Goal: Task Accomplishment & Management: Complete application form

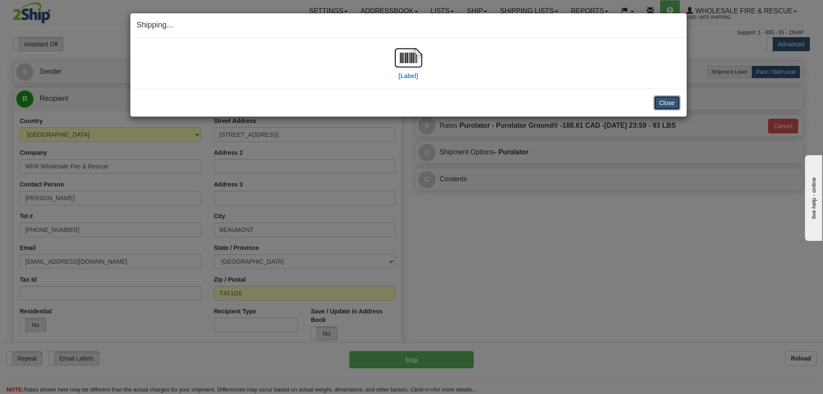
click at [672, 105] on button "Close" at bounding box center [667, 103] width 27 height 15
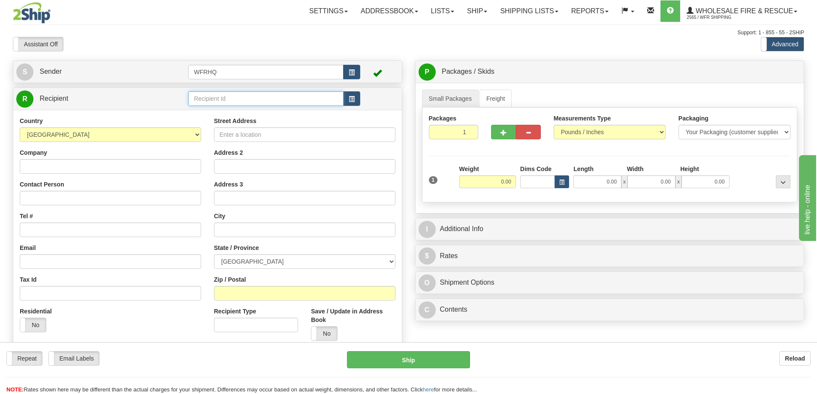
click at [253, 102] on input "text" at bounding box center [265, 98] width 155 height 15
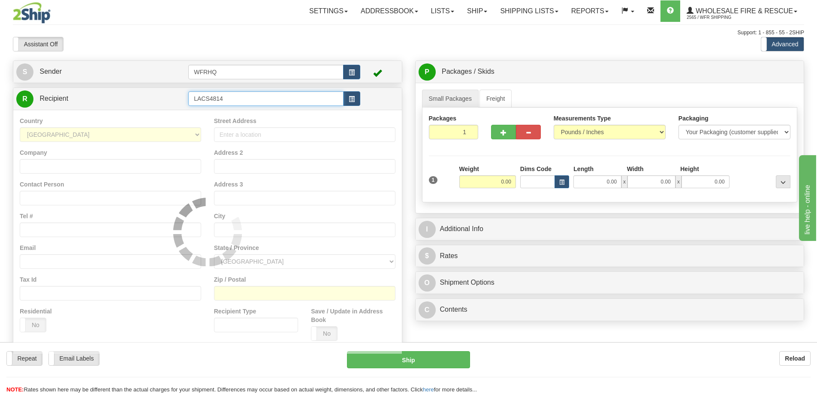
type input "LACS4814"
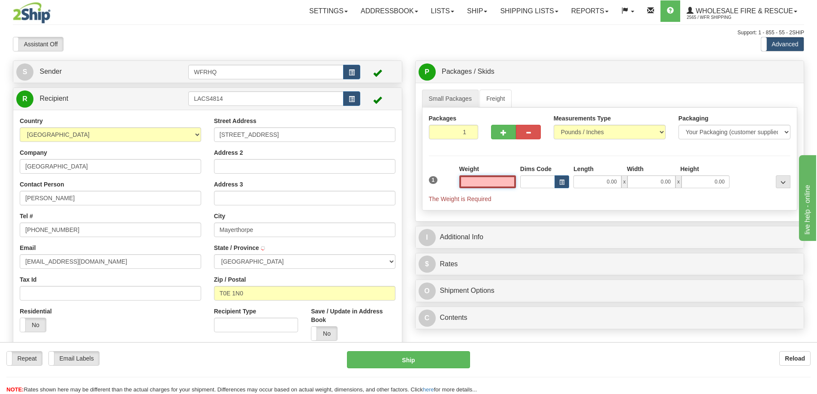
type input "MAYERTHORPE"
click at [492, 182] on input "text" at bounding box center [487, 181] width 57 height 13
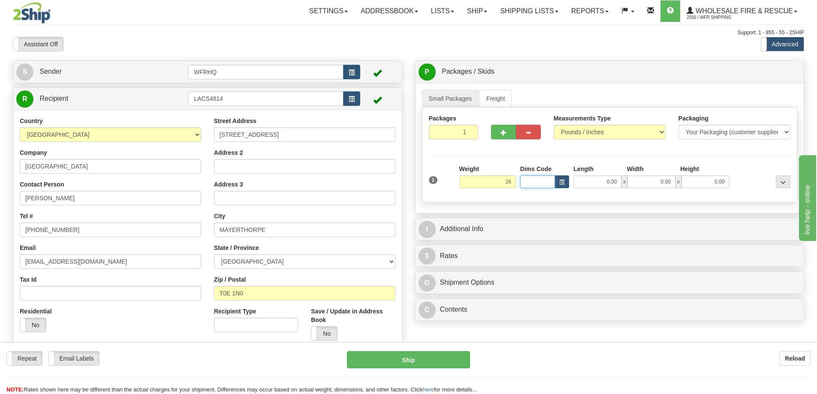
type input "16.00"
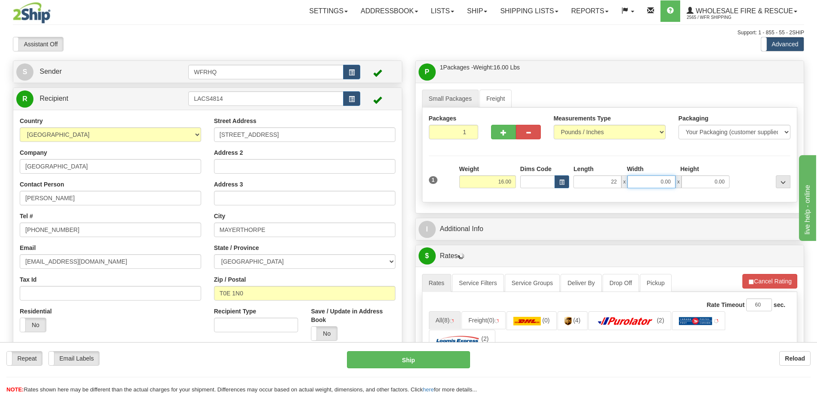
type input "22.00"
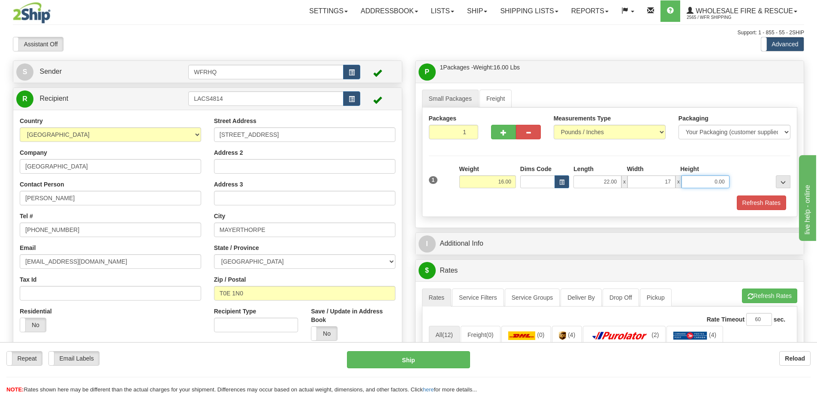
type input "17.00"
type input "12.00"
click at [506, 138] on button "button" at bounding box center [503, 132] width 25 height 15
radio input "true"
type input "2"
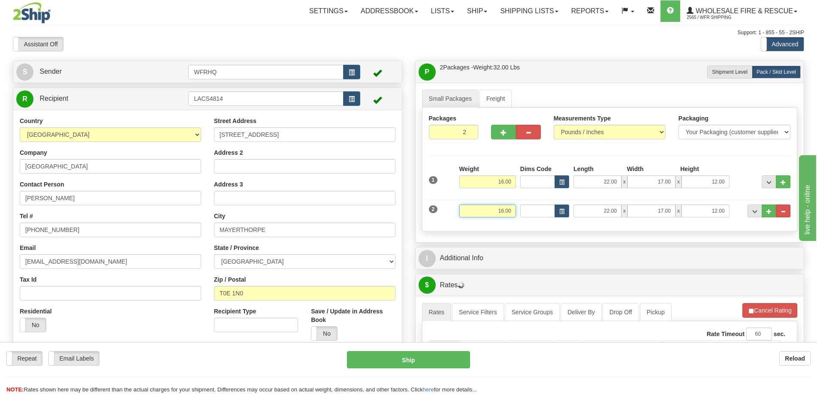
drag, startPoint x: 491, startPoint y: 211, endPoint x: 618, endPoint y: 225, distance: 128.6
click at [618, 225] on div "Packages 2 2 Measurements Type" at bounding box center [610, 170] width 376 height 124
type input "14.00"
type input "50.00"
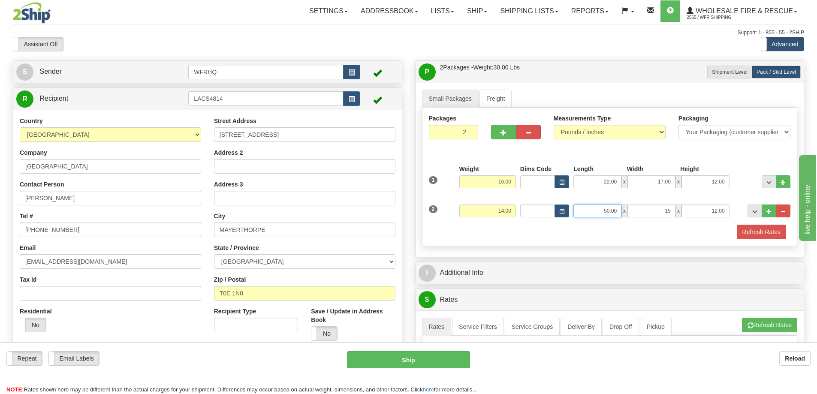
type input "15.00"
type input "20.00"
click at [501, 130] on span "button" at bounding box center [503, 133] width 6 height 6
type input "3"
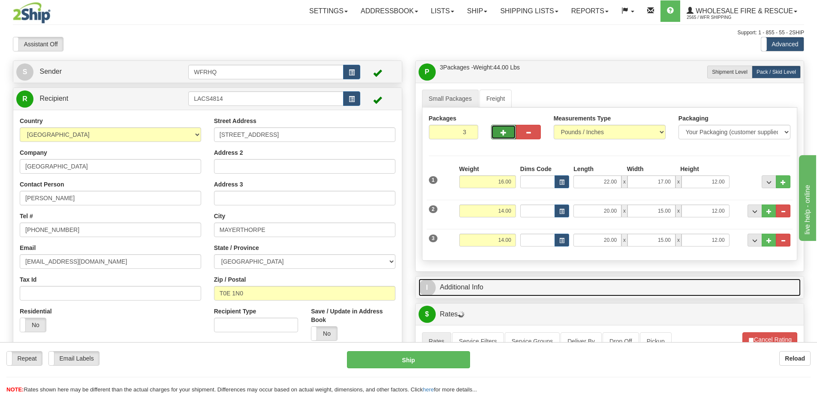
click at [500, 285] on link "I Additional Info" at bounding box center [610, 288] width 382 height 18
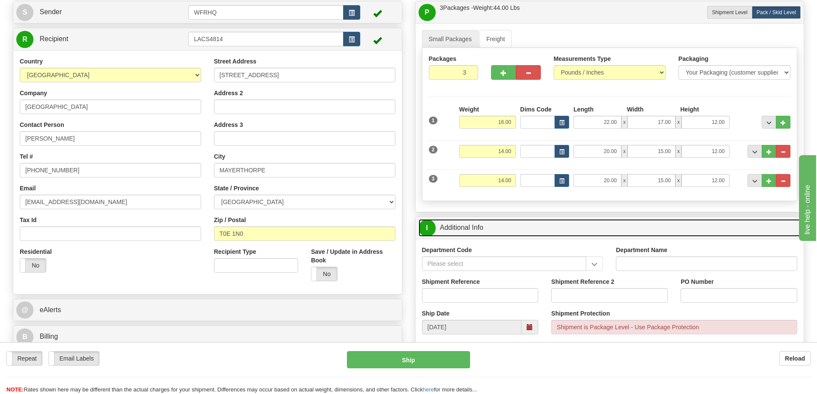
scroll to position [129, 0]
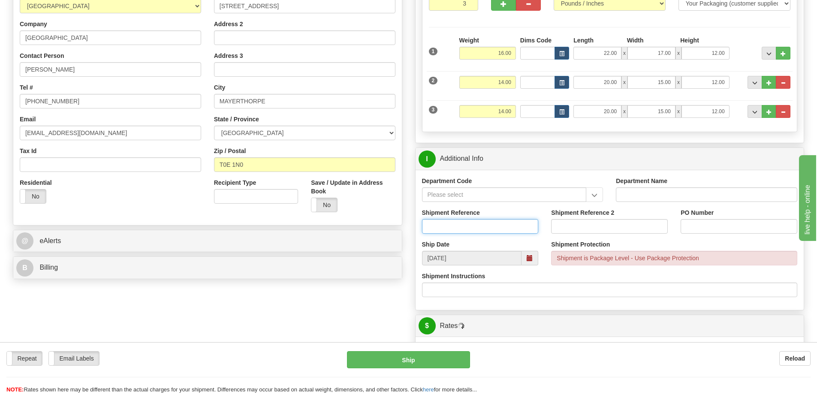
click at [447, 232] on input "Shipment Reference" at bounding box center [480, 226] width 117 height 15
type input "S45781-30416"
type input "14331"
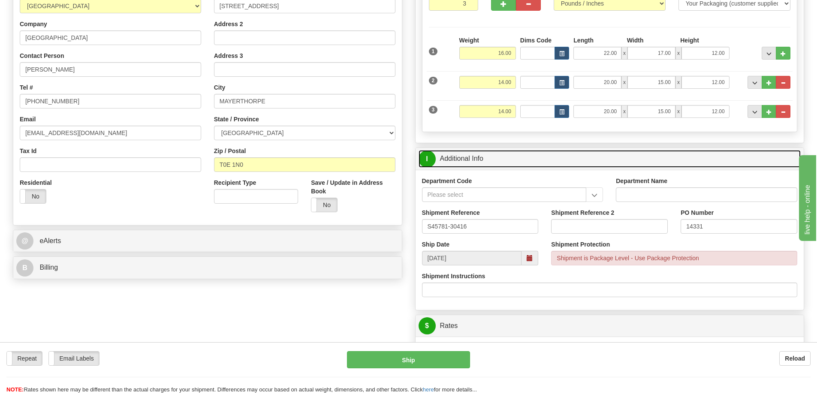
click at [554, 161] on link "I Additional Info" at bounding box center [610, 159] width 382 height 18
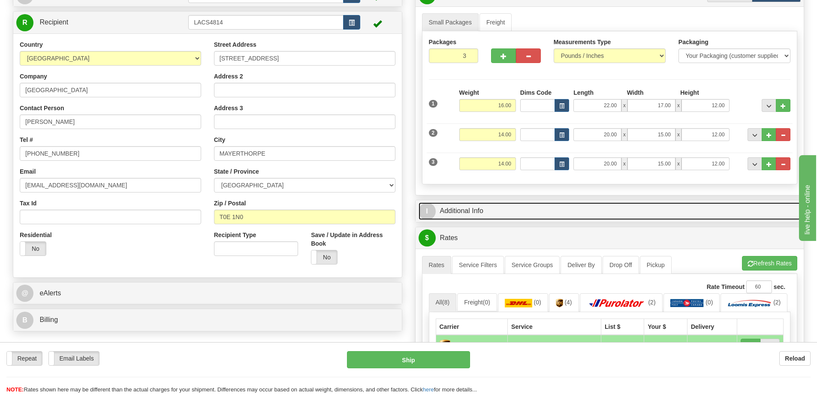
scroll to position [0, 0]
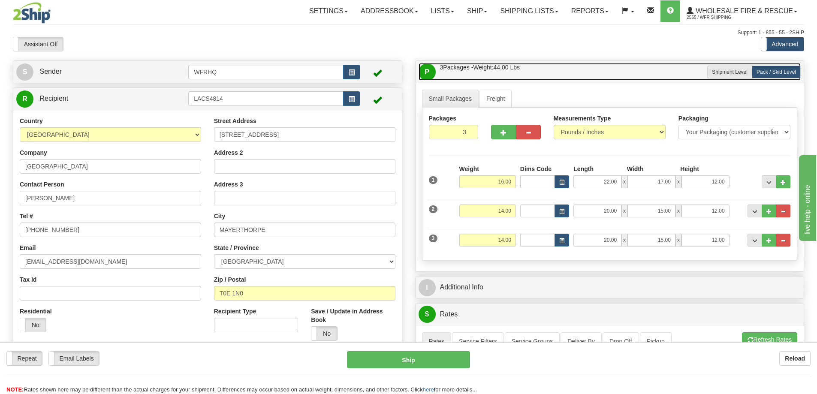
click at [574, 76] on link "P Packages / Skids 3 Packages - Weight: 44.00 Lbs 1 Skids - Weight: 0.00 Lbs" at bounding box center [610, 72] width 382 height 18
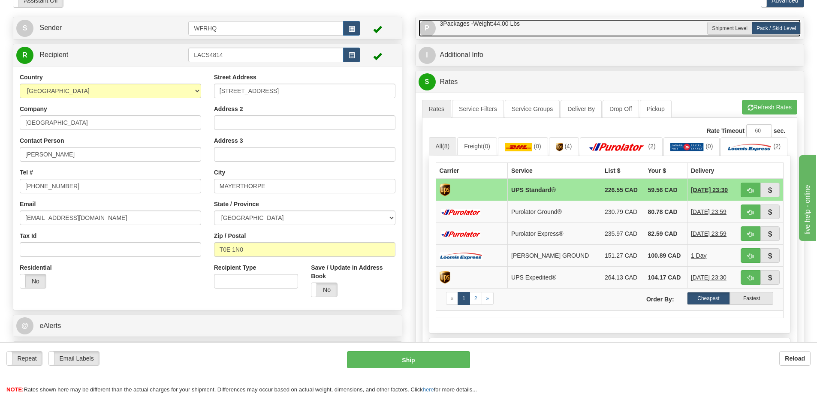
scroll to position [214, 0]
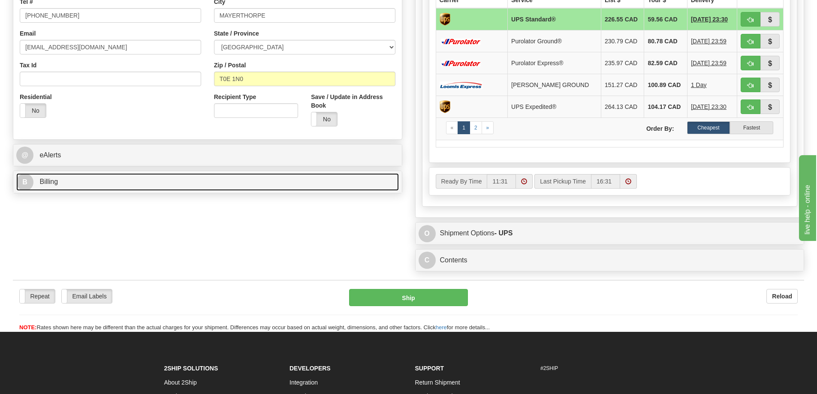
click at [117, 184] on link "B Billing" at bounding box center [207, 182] width 382 height 18
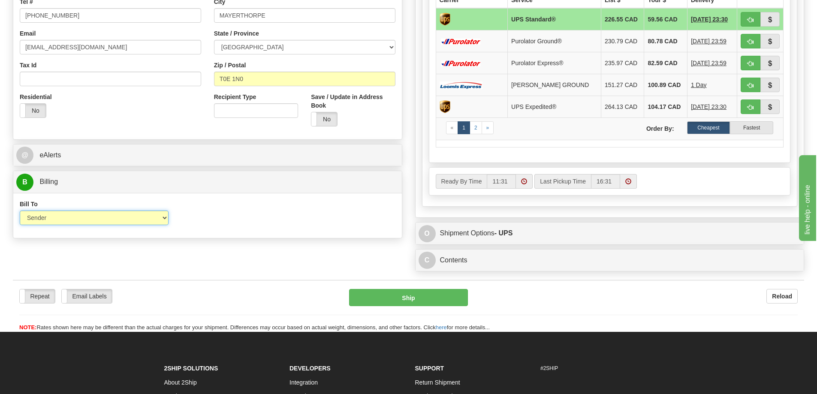
click at [114, 221] on select "Sender Recipient Third Party Collect" at bounding box center [94, 218] width 149 height 15
select select "2"
click at [20, 211] on select "Sender Recipient Third Party Collect" at bounding box center [94, 218] width 149 height 15
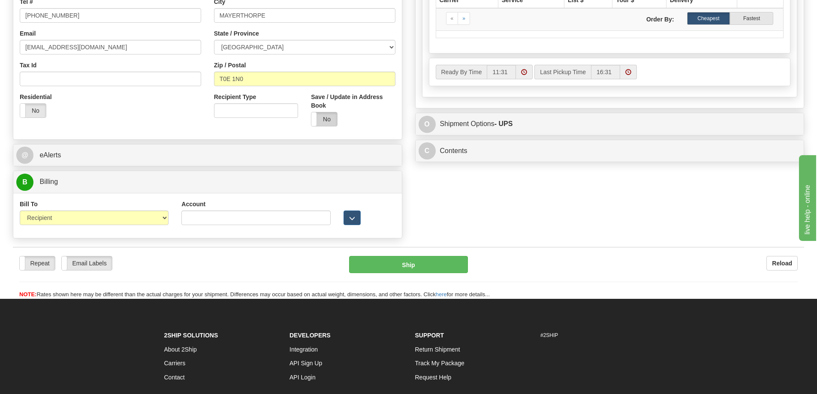
click at [325, 122] on label "No" at bounding box center [324, 119] width 26 height 14
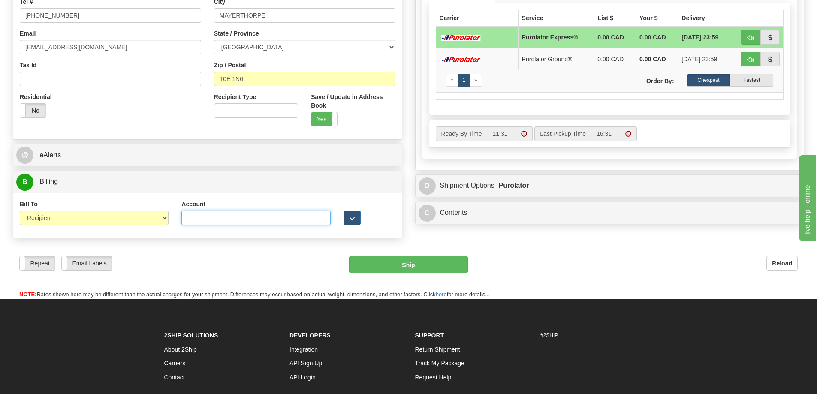
click at [224, 215] on input "Account" at bounding box center [255, 218] width 149 height 15
click at [189, 222] on input "Account" at bounding box center [255, 218] width 149 height 15
paste input "8200659"
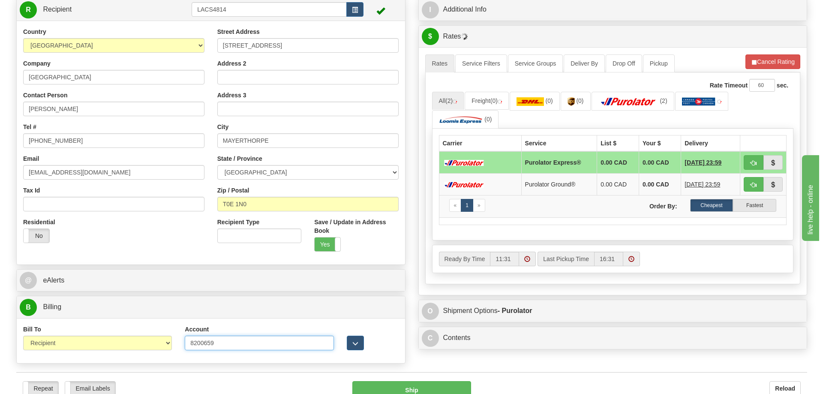
scroll to position [86, 0]
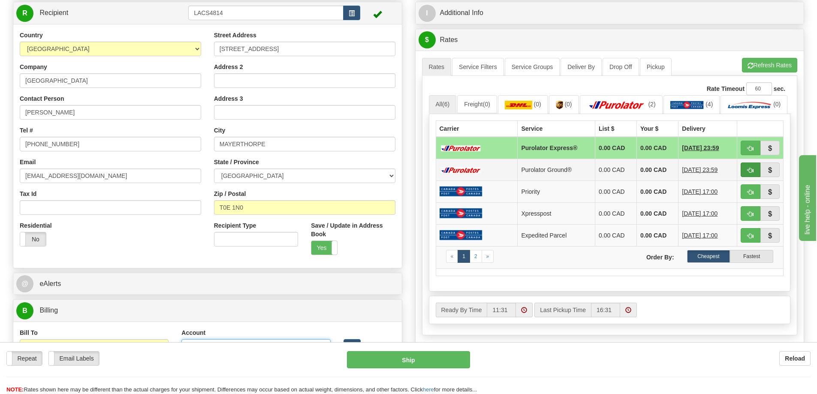
type input "8200659"
click at [750, 173] on span "button" at bounding box center [750, 171] width 6 height 6
type input "260"
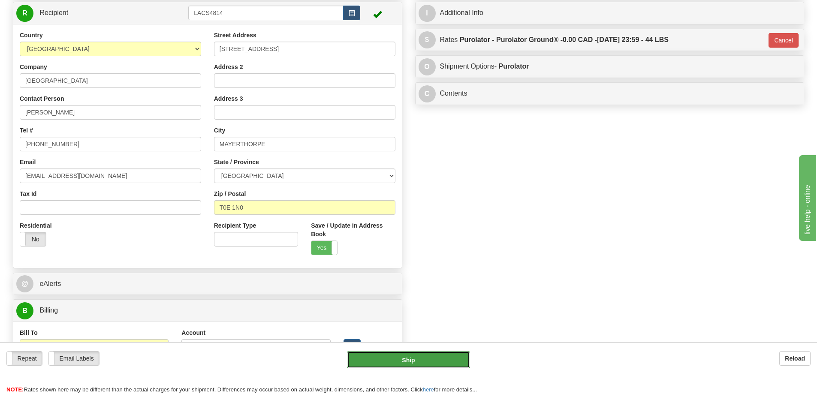
click at [425, 361] on button "Ship" at bounding box center [408, 359] width 123 height 17
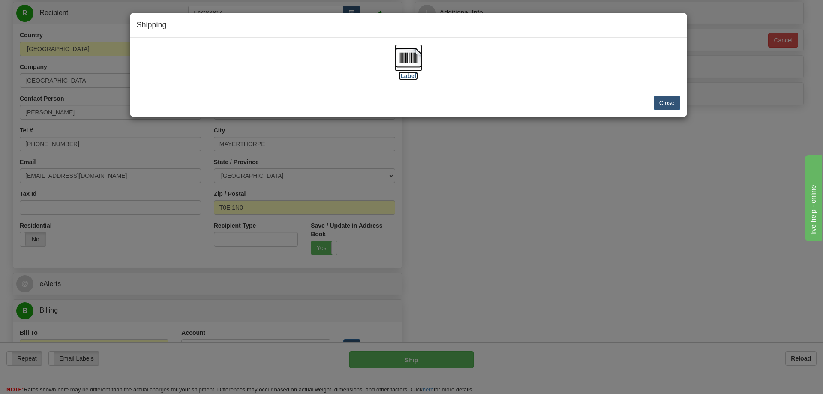
click at [411, 47] on img at bounding box center [408, 57] width 27 height 27
